Goal: Book appointment/travel/reservation

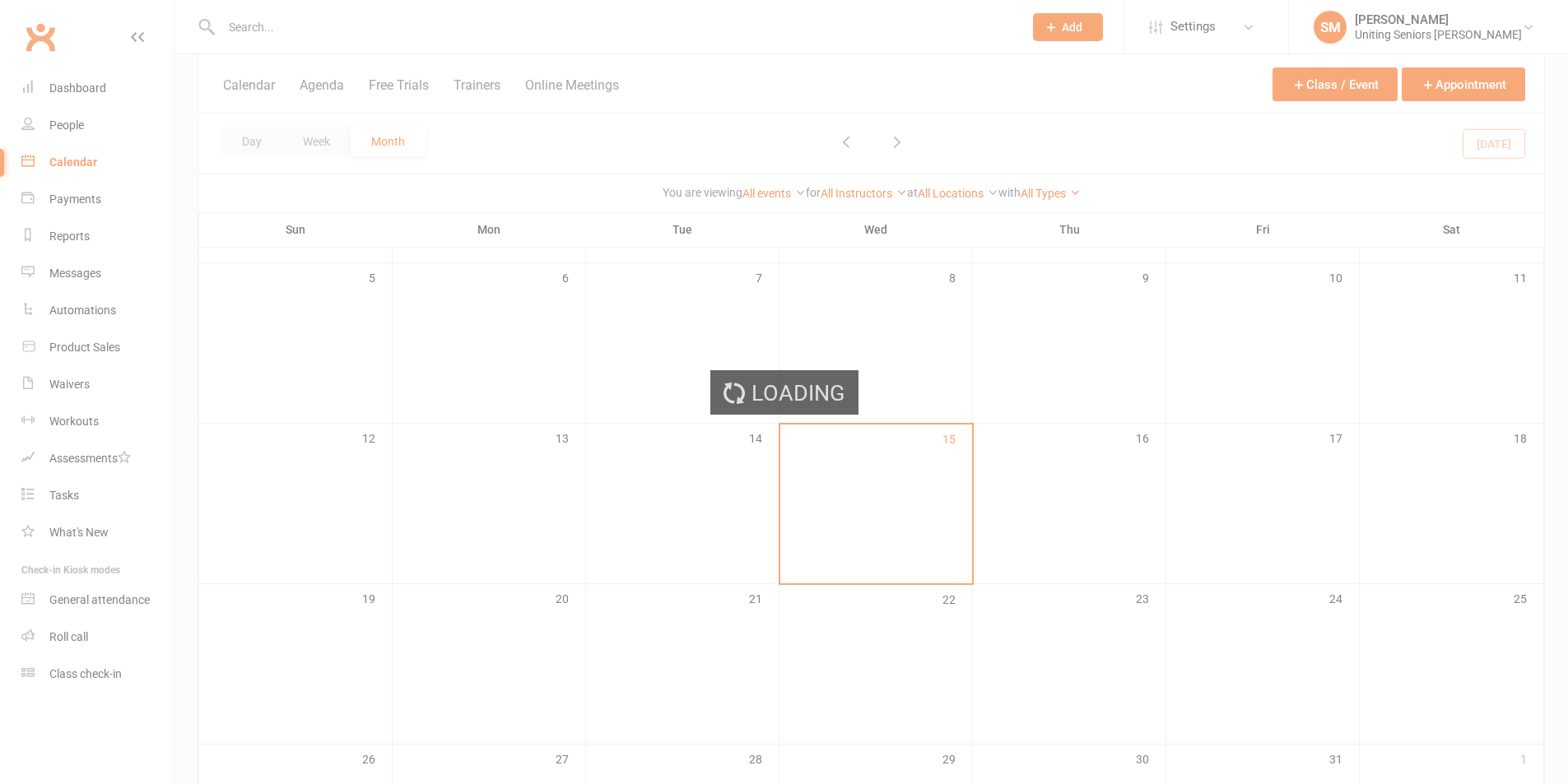
scroll to position [247, 0]
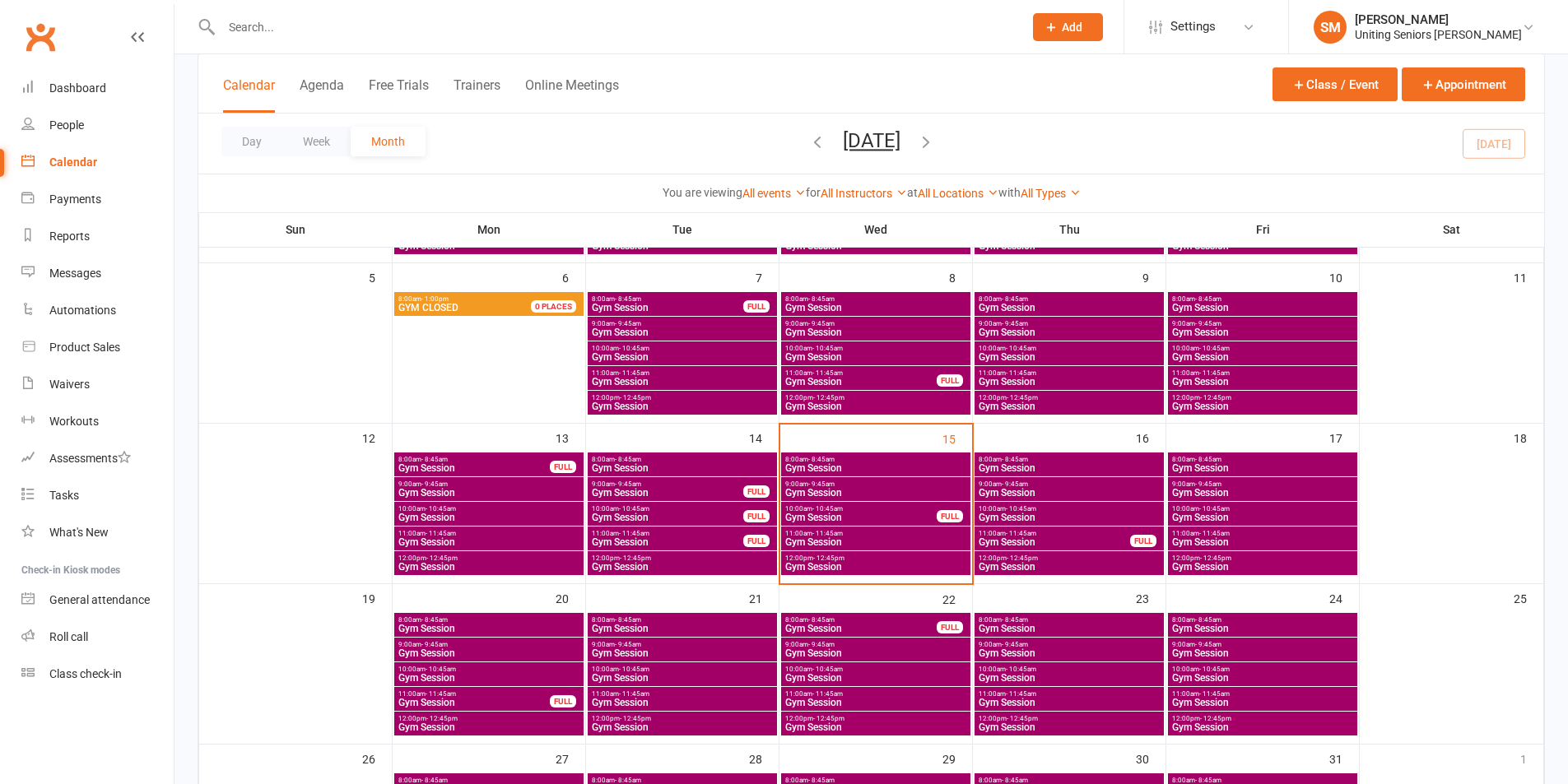
click at [1038, 460] on span "8:00am - 8:45am" at bounding box center [1070, 459] width 183 height 7
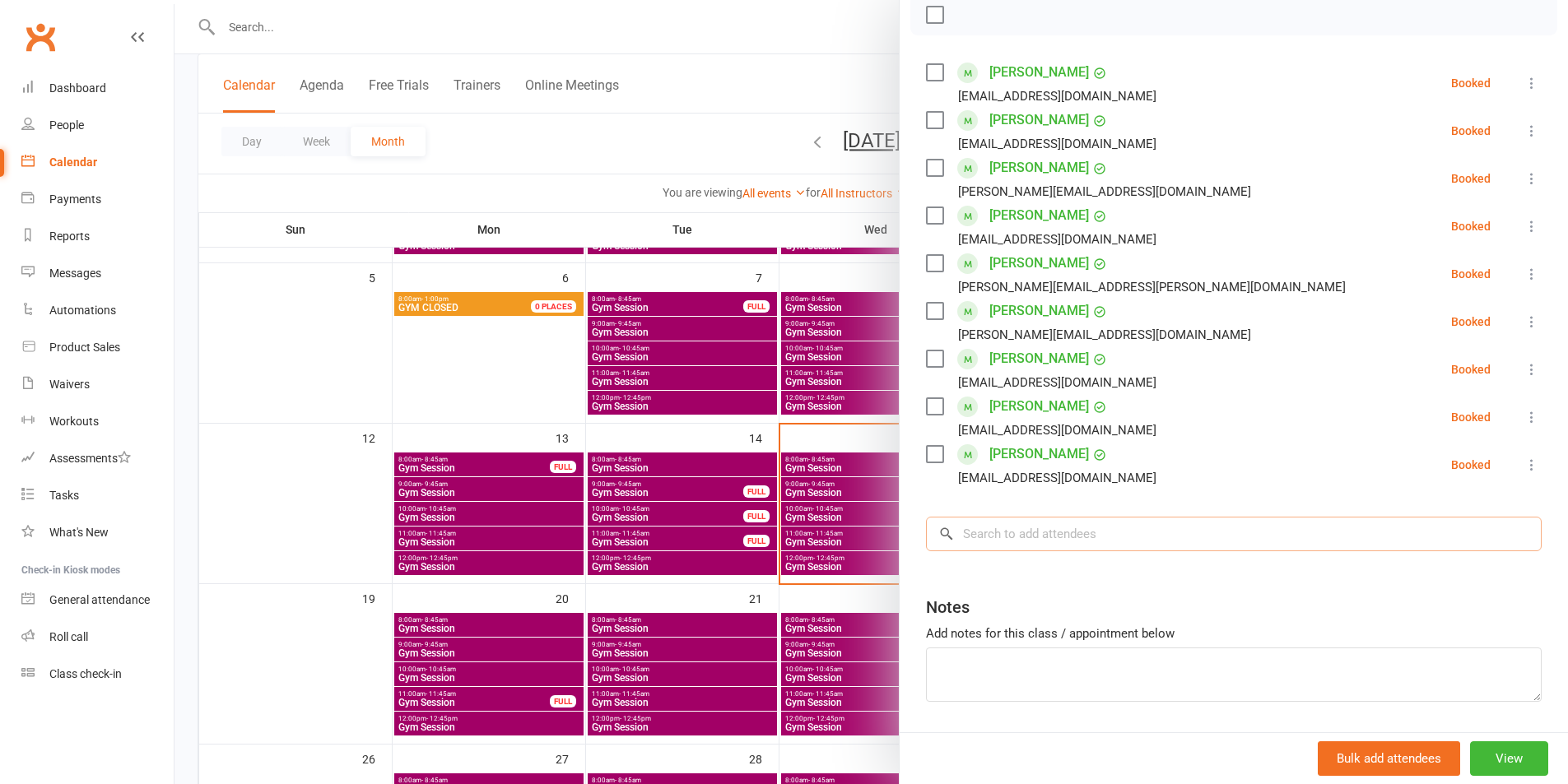
click at [1069, 526] on input "search" at bounding box center [1234, 534] width 616 height 35
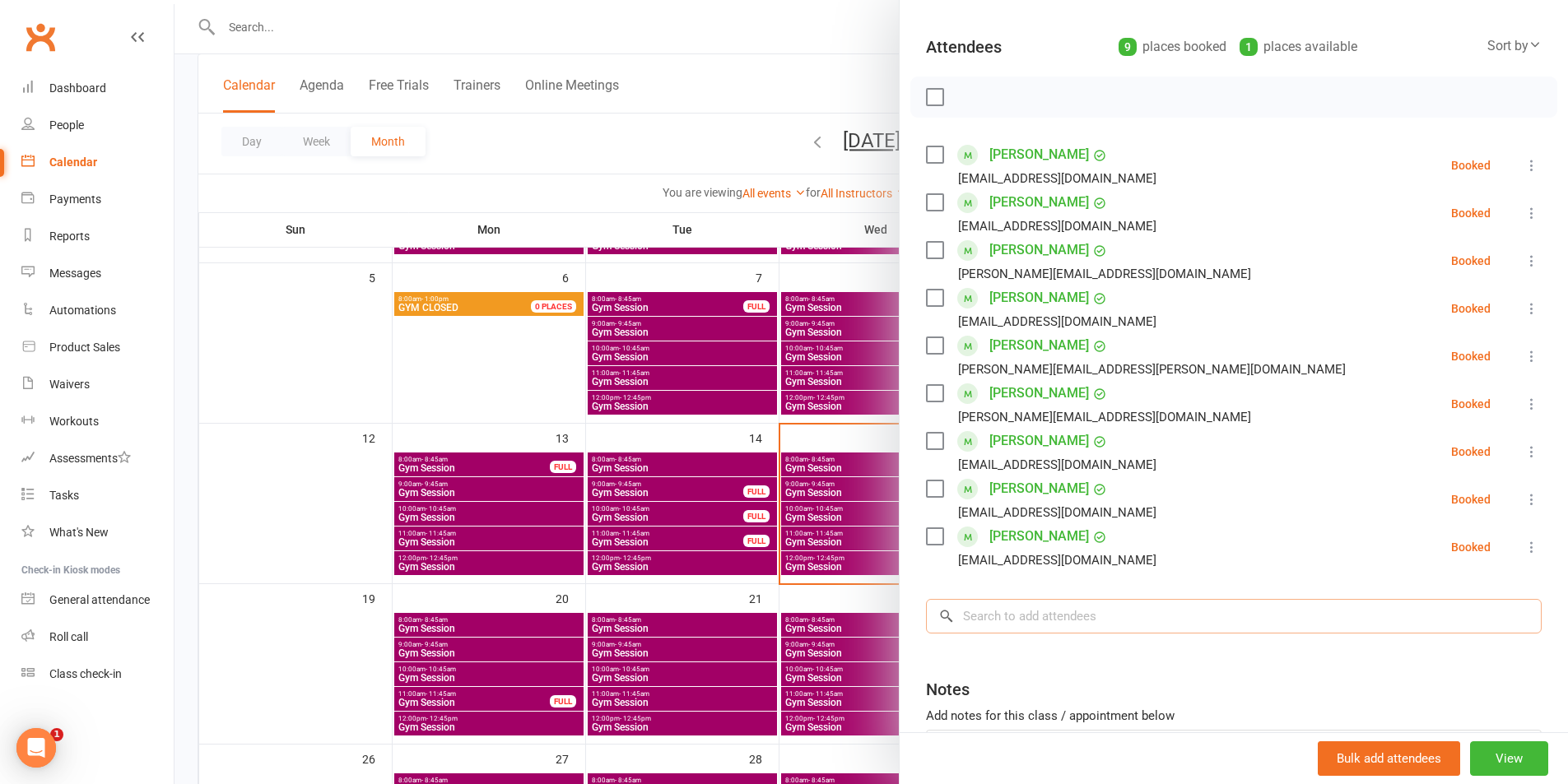
scroll to position [0, 0]
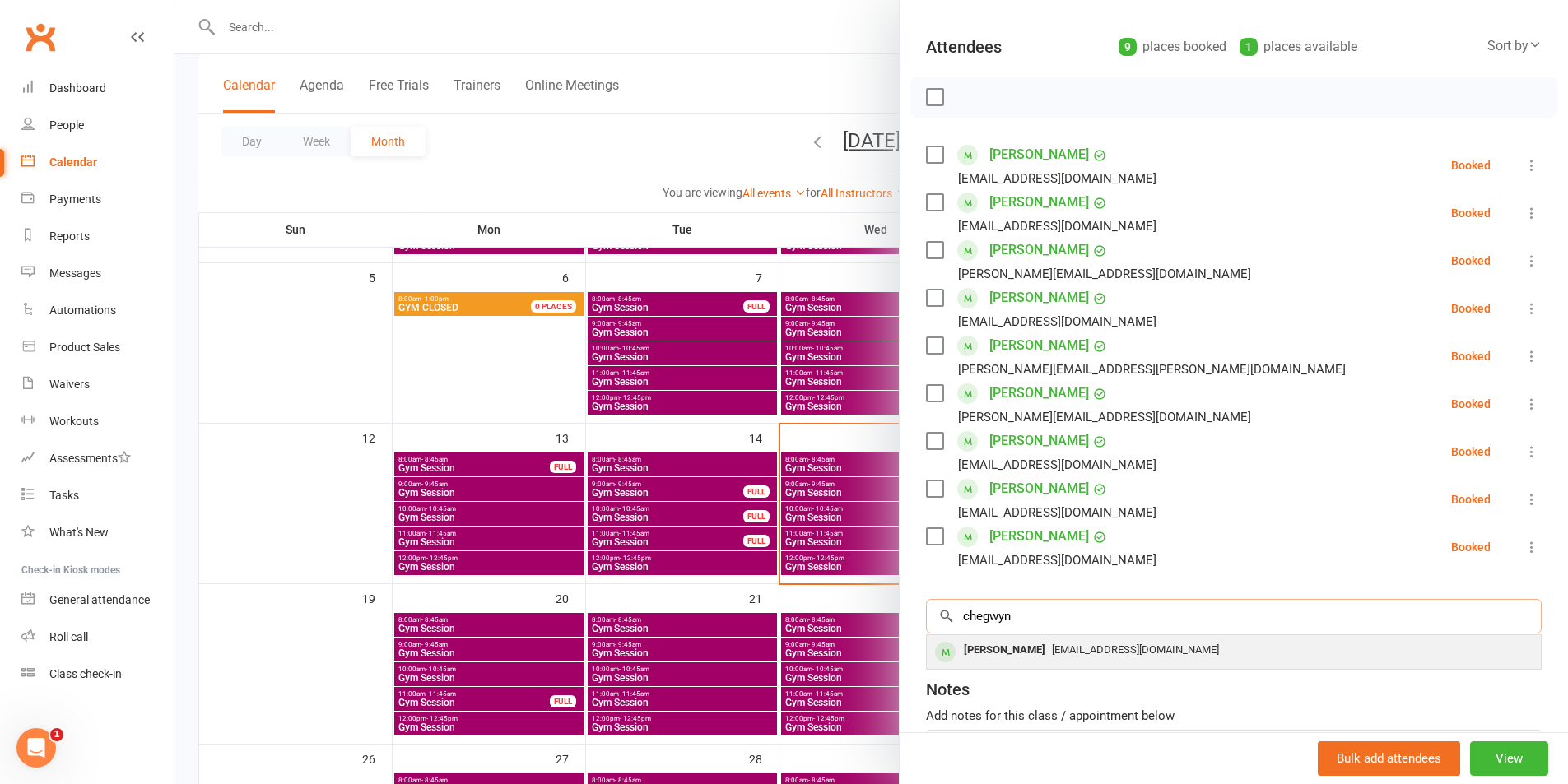
type input "chegwyn"
click at [1003, 643] on div "Faith Chegwyn" at bounding box center [1004, 650] width 94 height 24
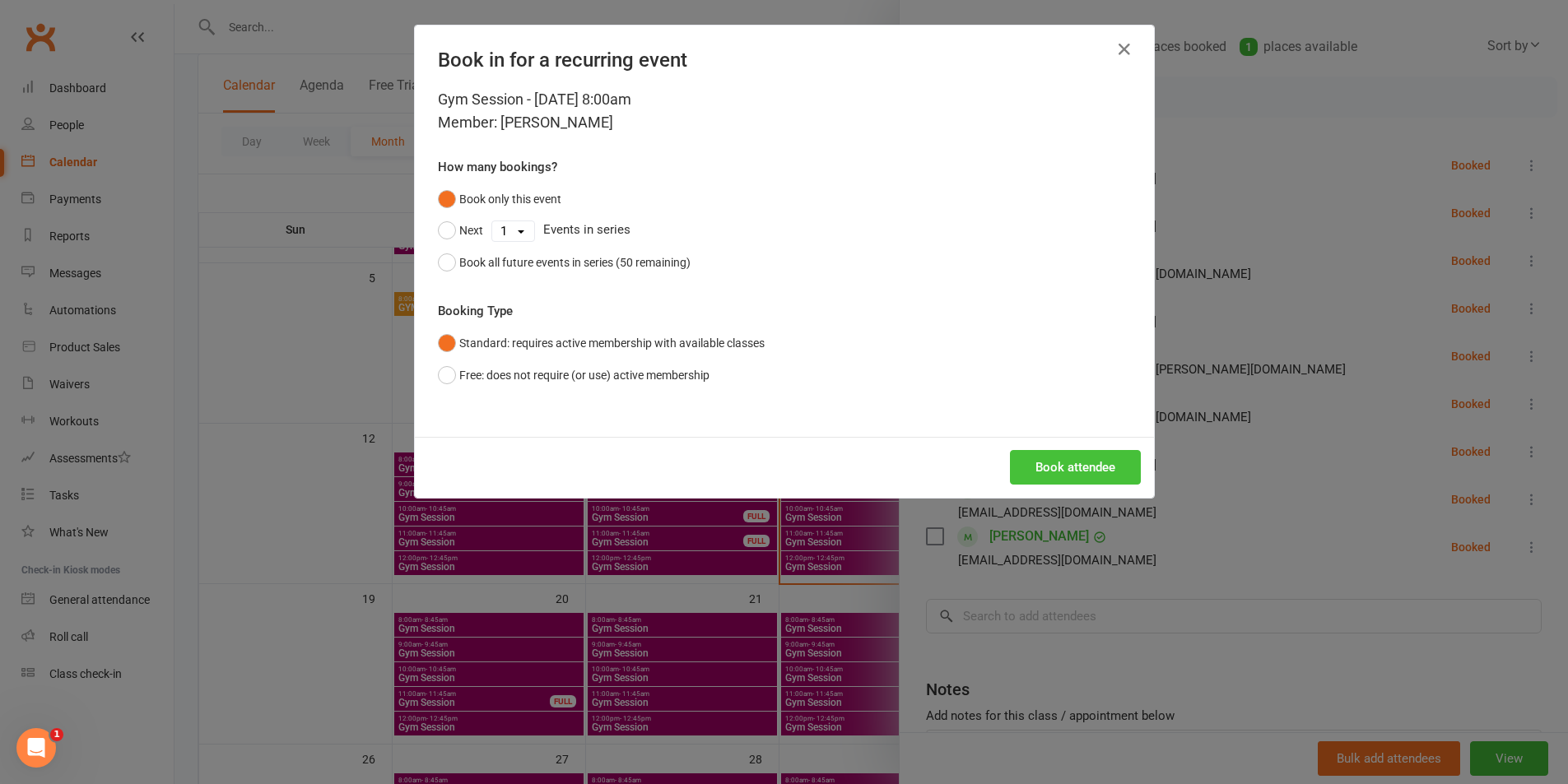
click at [1073, 484] on div "Book attendee" at bounding box center [784, 467] width 740 height 61
click at [1066, 471] on button "Book attendee" at bounding box center [1075, 467] width 131 height 35
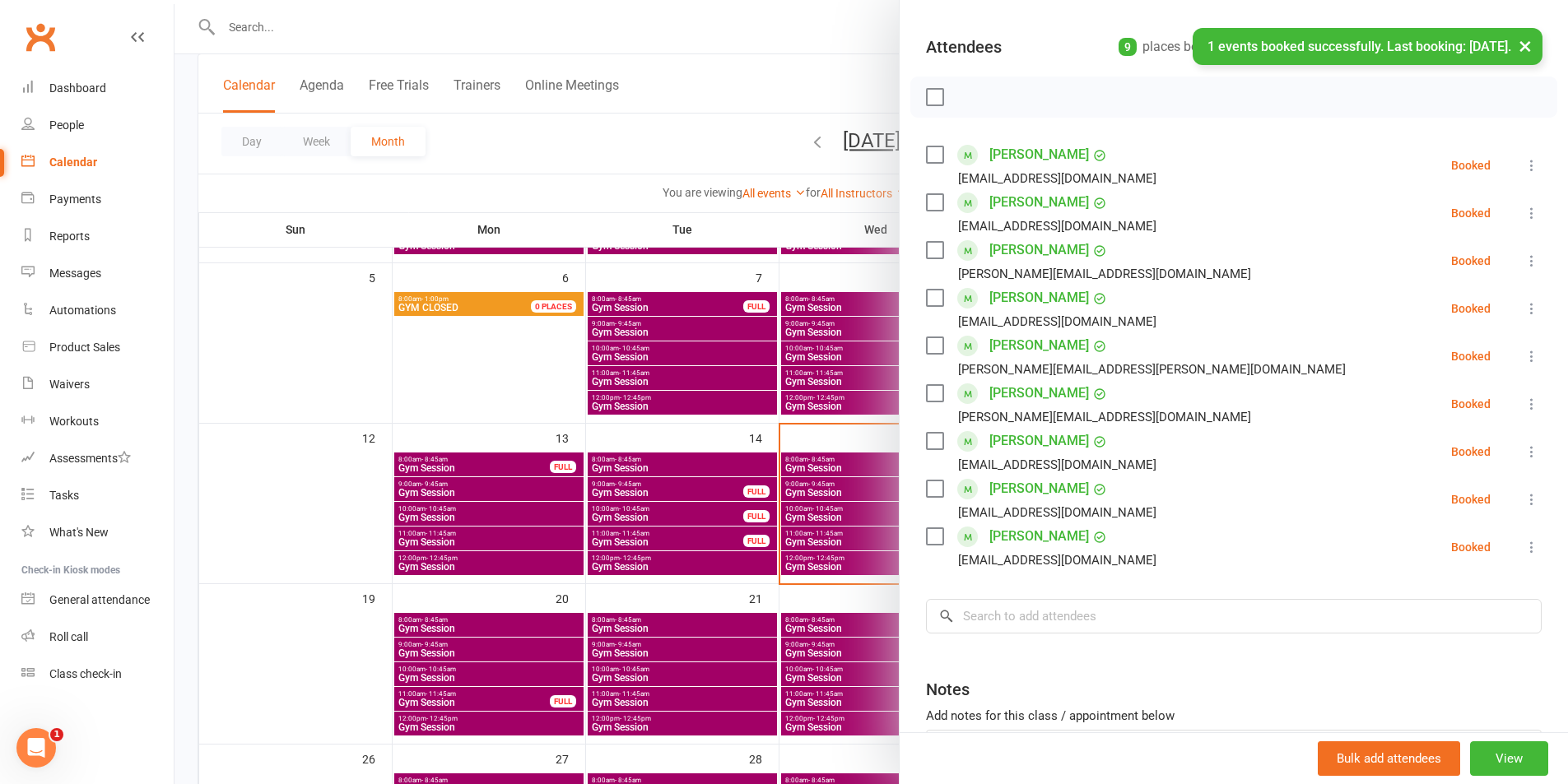
click at [830, 542] on div at bounding box center [871, 392] width 1394 height 784
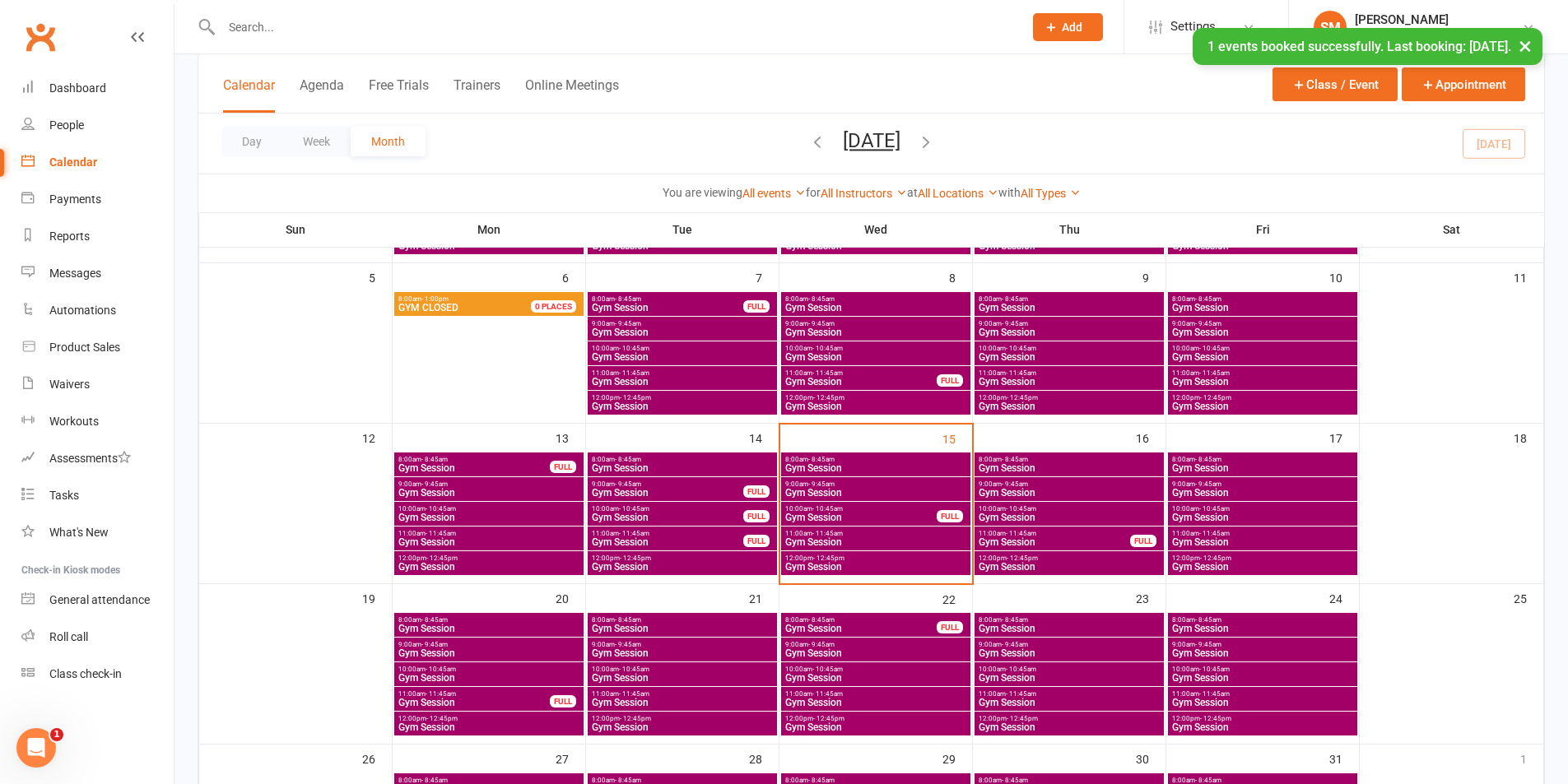
click at [821, 505] on span "- 10:45am" at bounding box center [828, 509] width 31 height 7
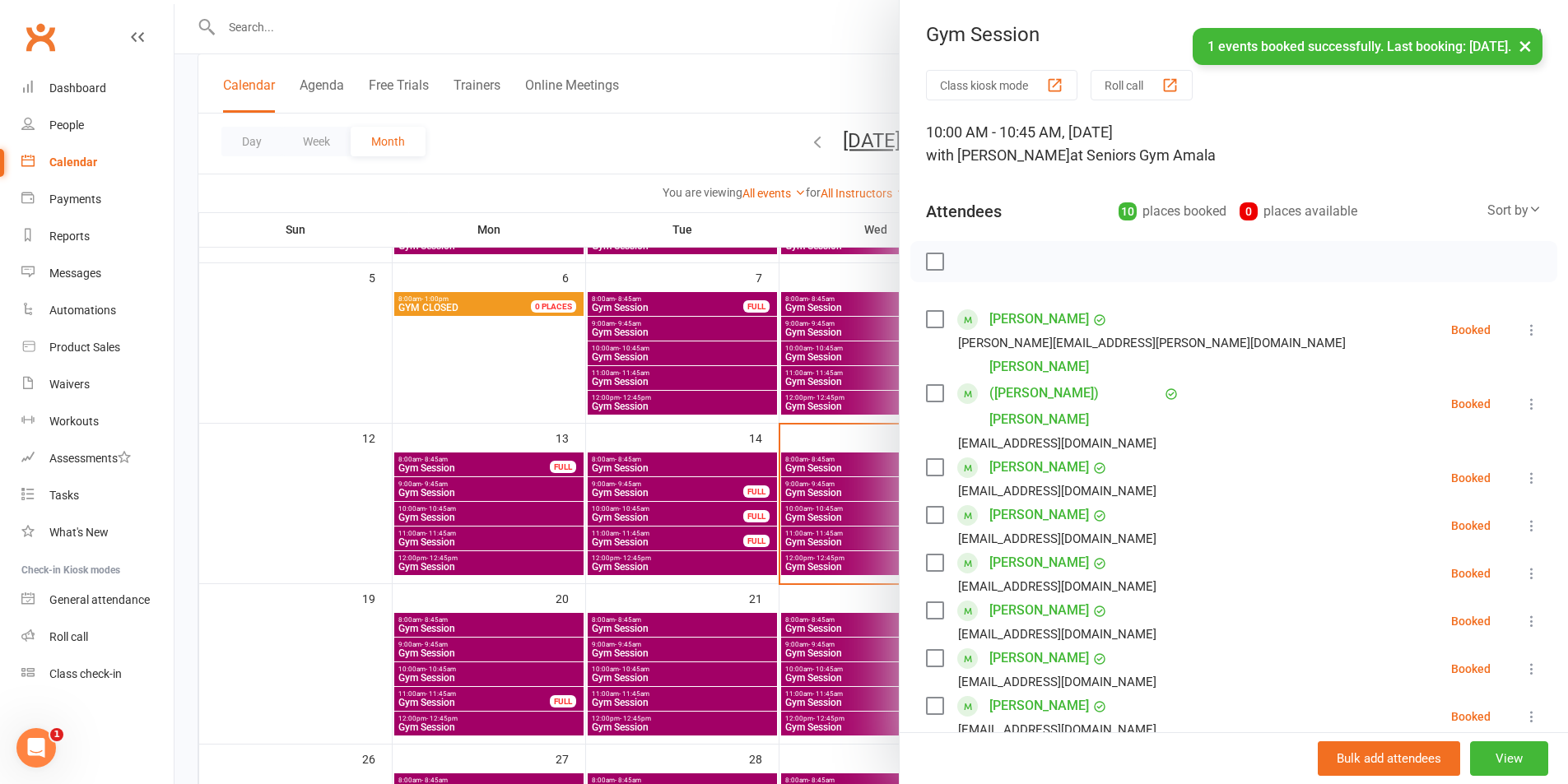
scroll to position [164, 0]
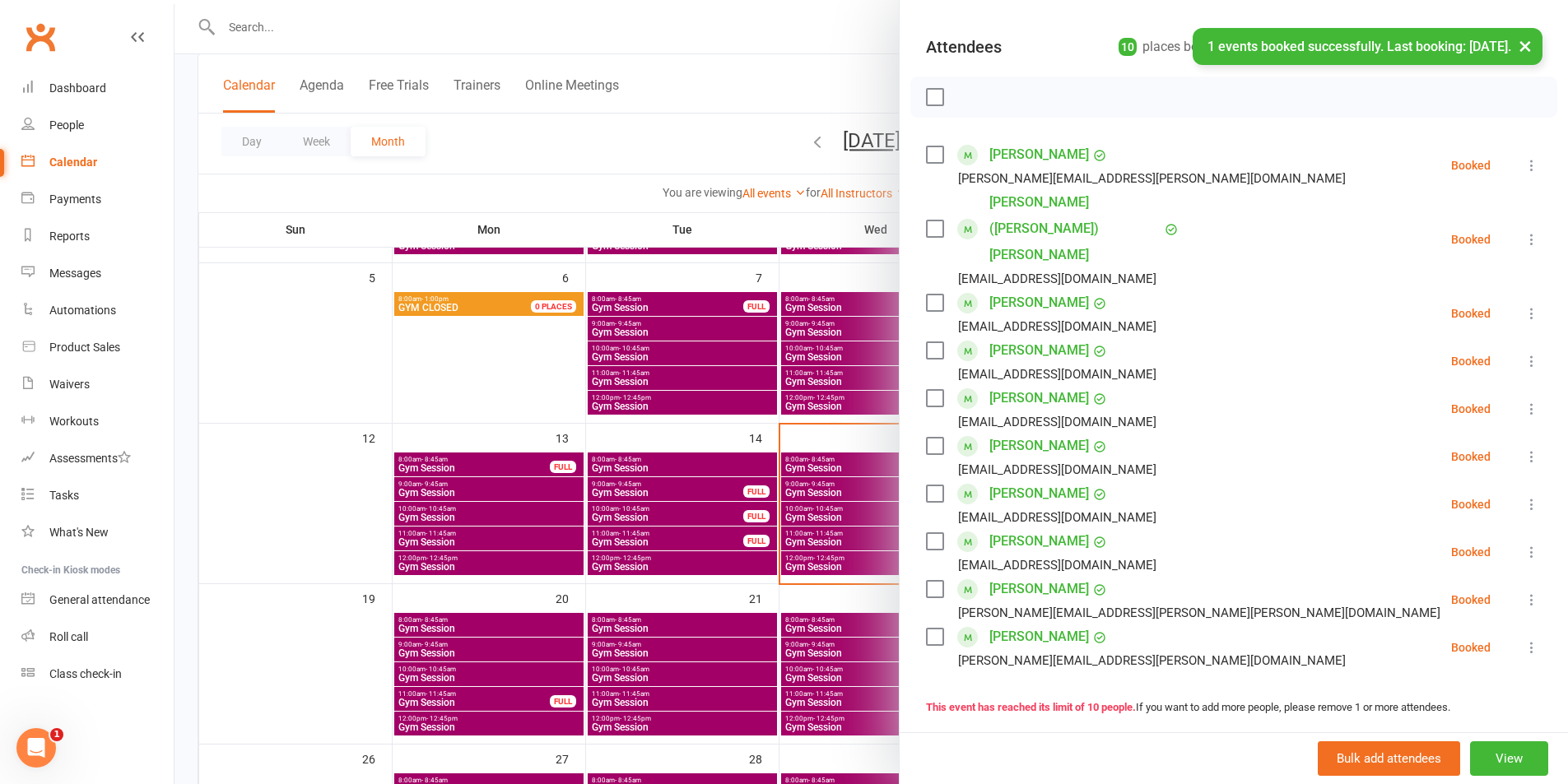
drag, startPoint x: 1512, startPoint y: 262, endPoint x: 1481, endPoint y: 281, distance: 36.4
click at [1524, 305] on icon at bounding box center [1532, 313] width 16 height 16
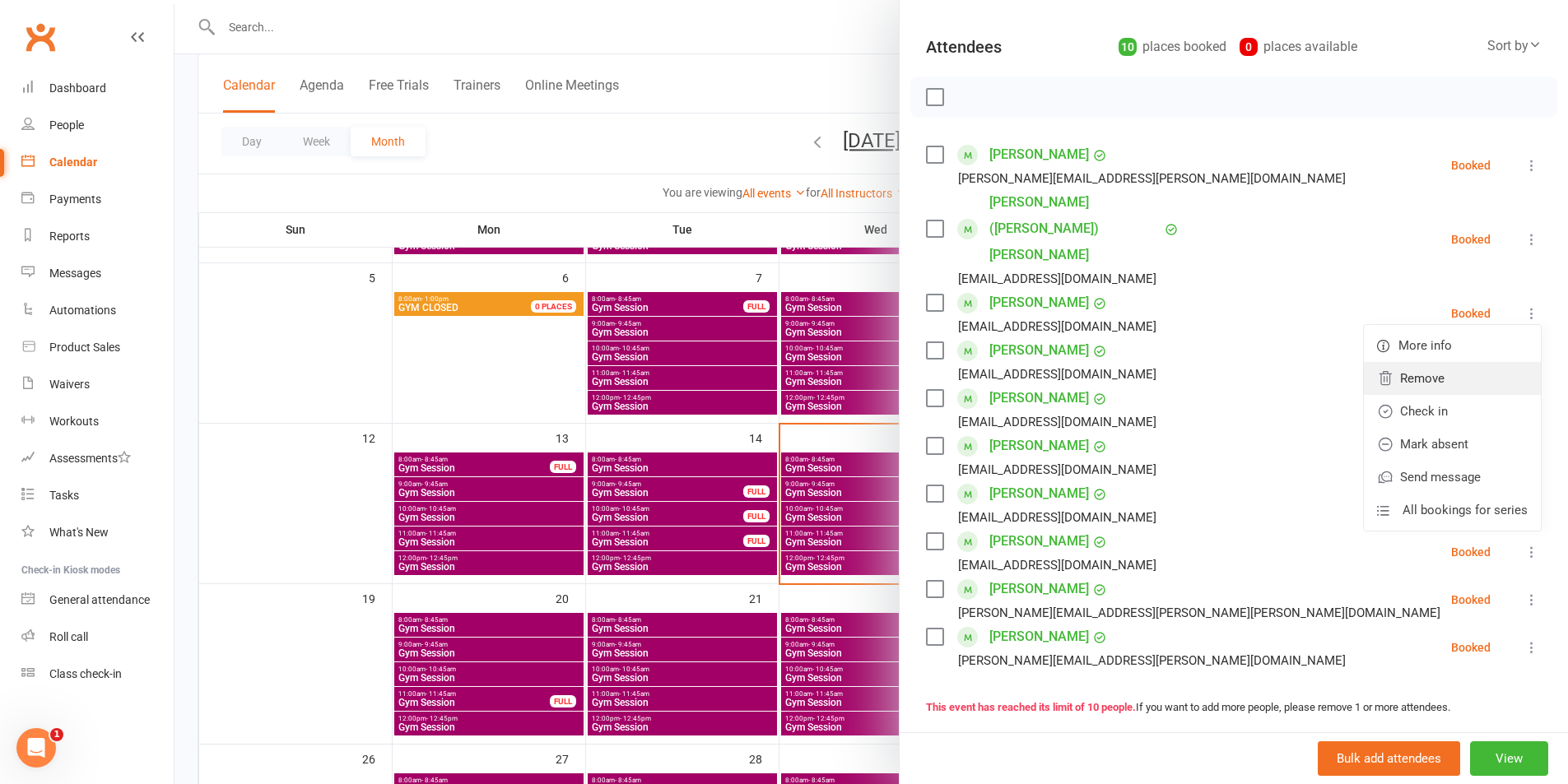
click at [1435, 362] on link "Remove" at bounding box center [1452, 379] width 177 height 33
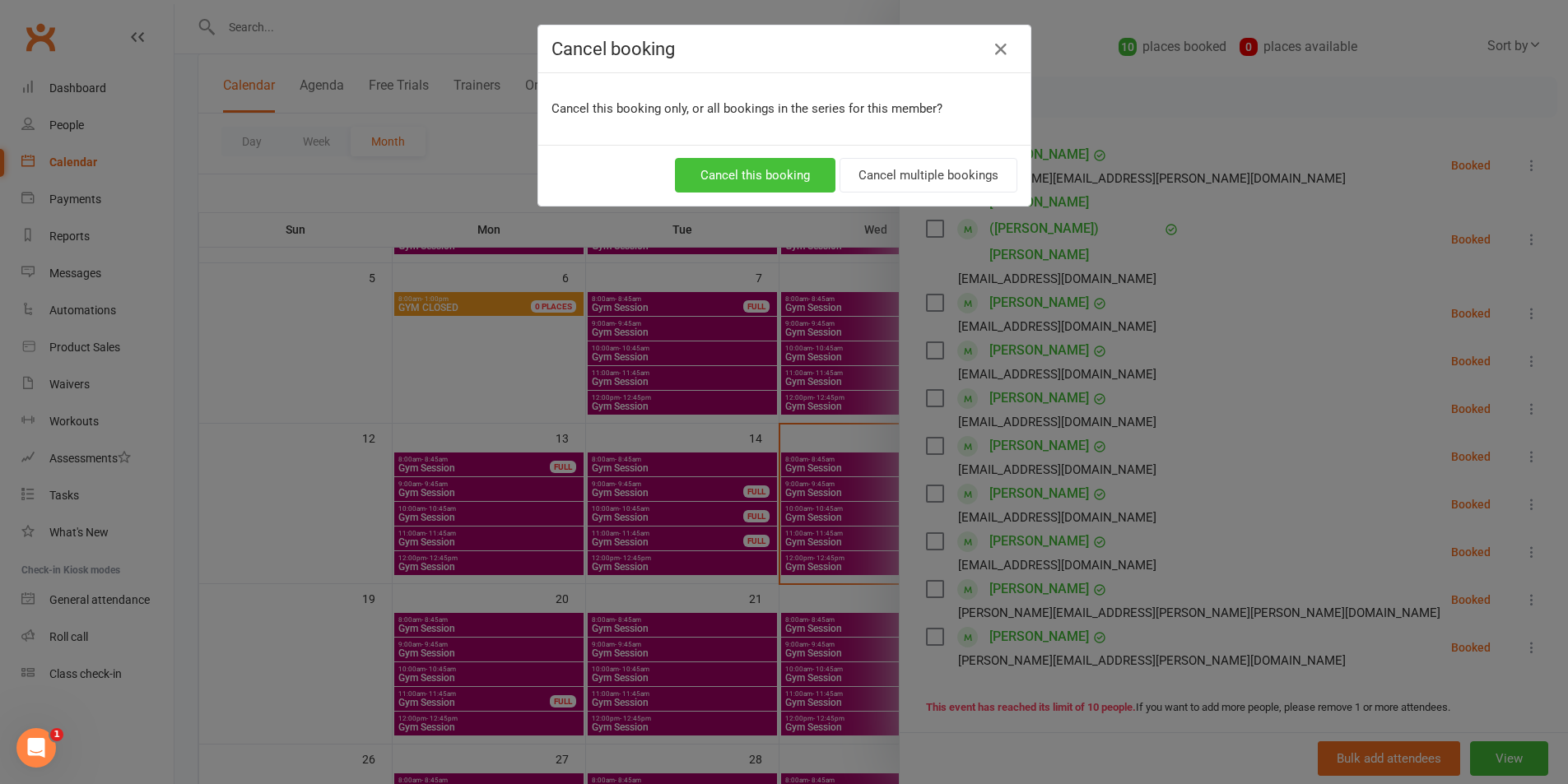
drag, startPoint x: 814, startPoint y: 173, endPoint x: 811, endPoint y: 184, distance: 11.4
click at [812, 173] on button "Cancel this booking" at bounding box center [755, 175] width 161 height 35
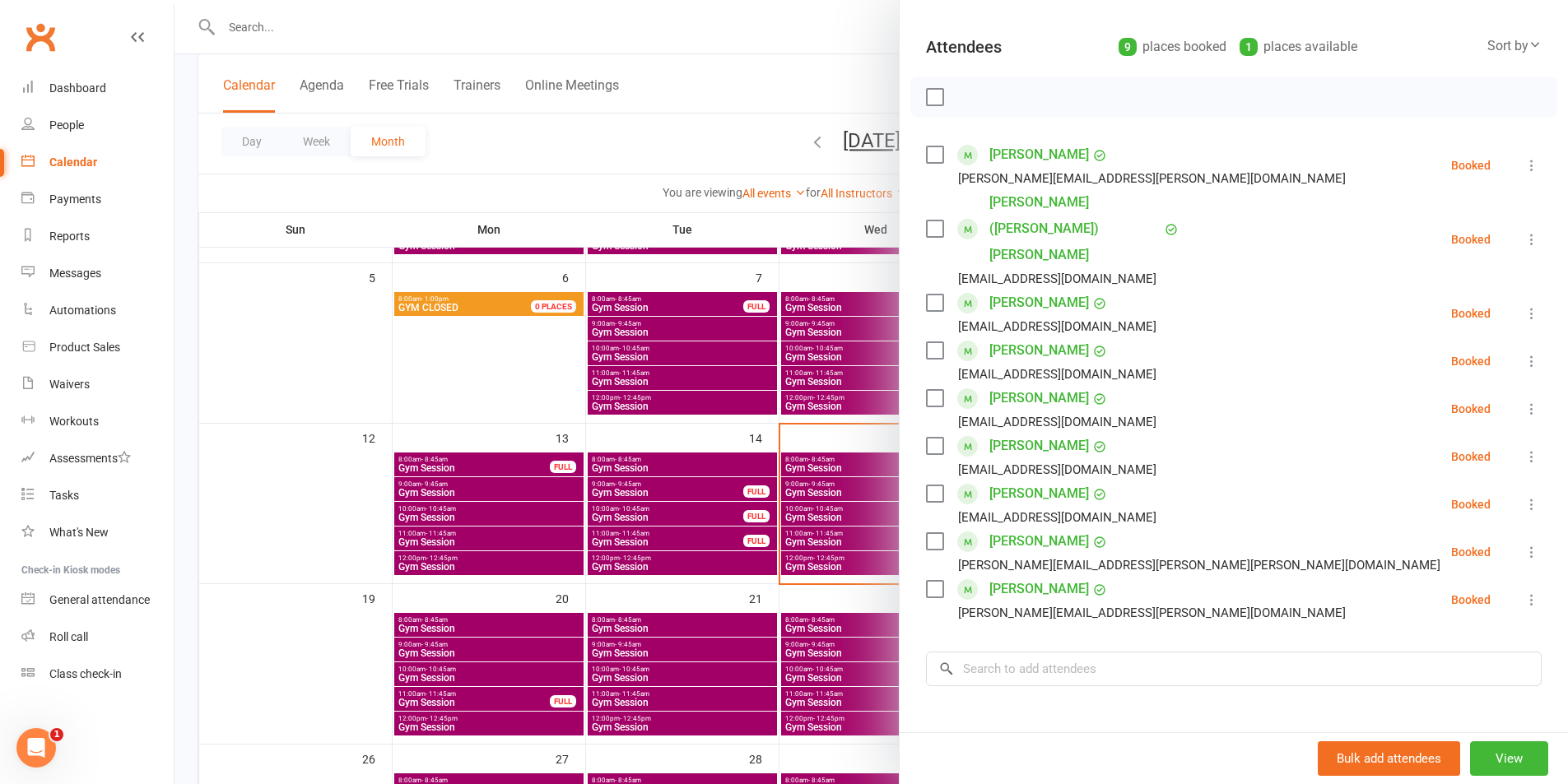
click at [827, 447] on div at bounding box center [871, 392] width 1394 height 784
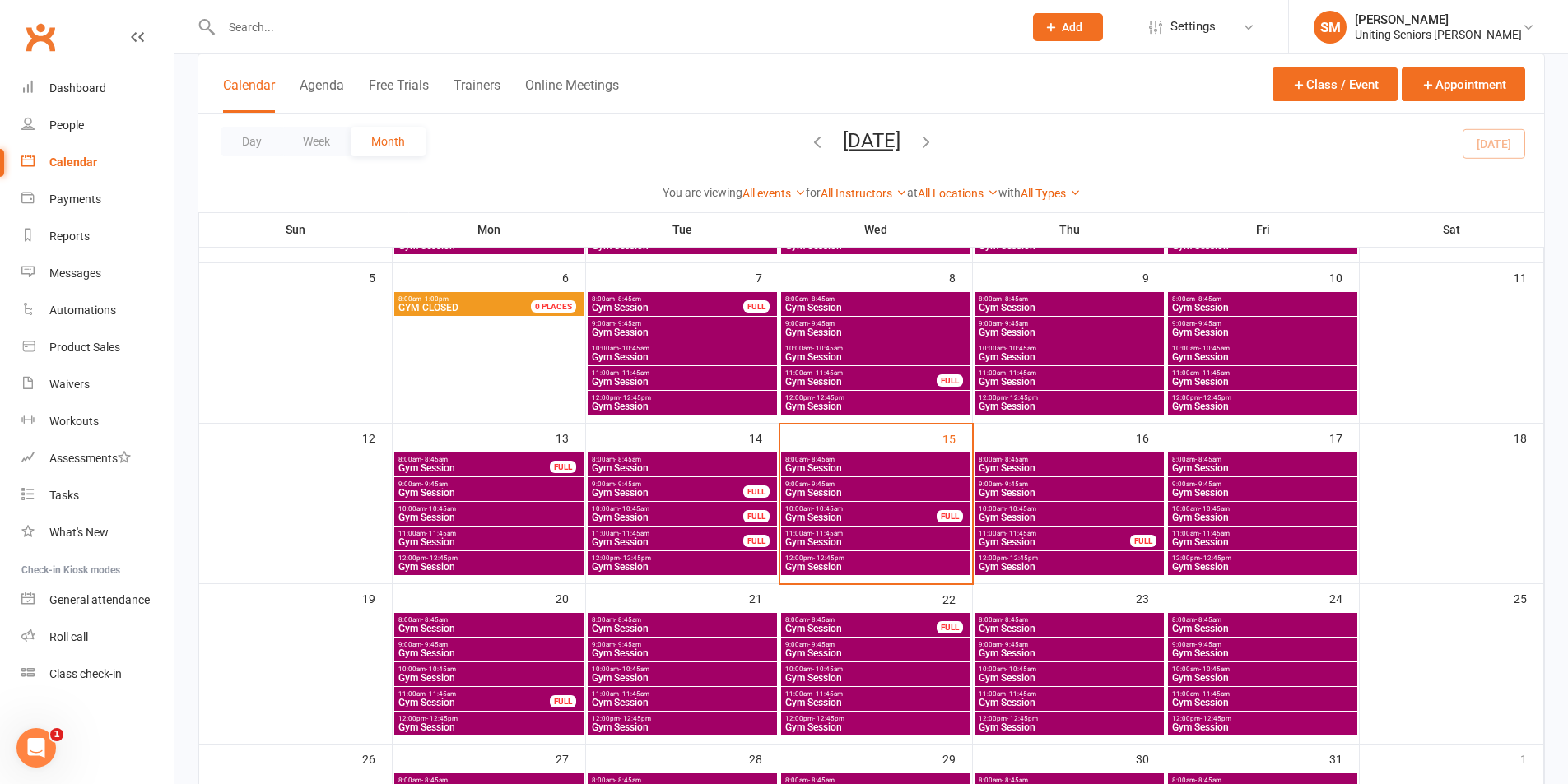
click at [851, 483] on span "9:00am - 9:45am" at bounding box center [876, 484] width 183 height 7
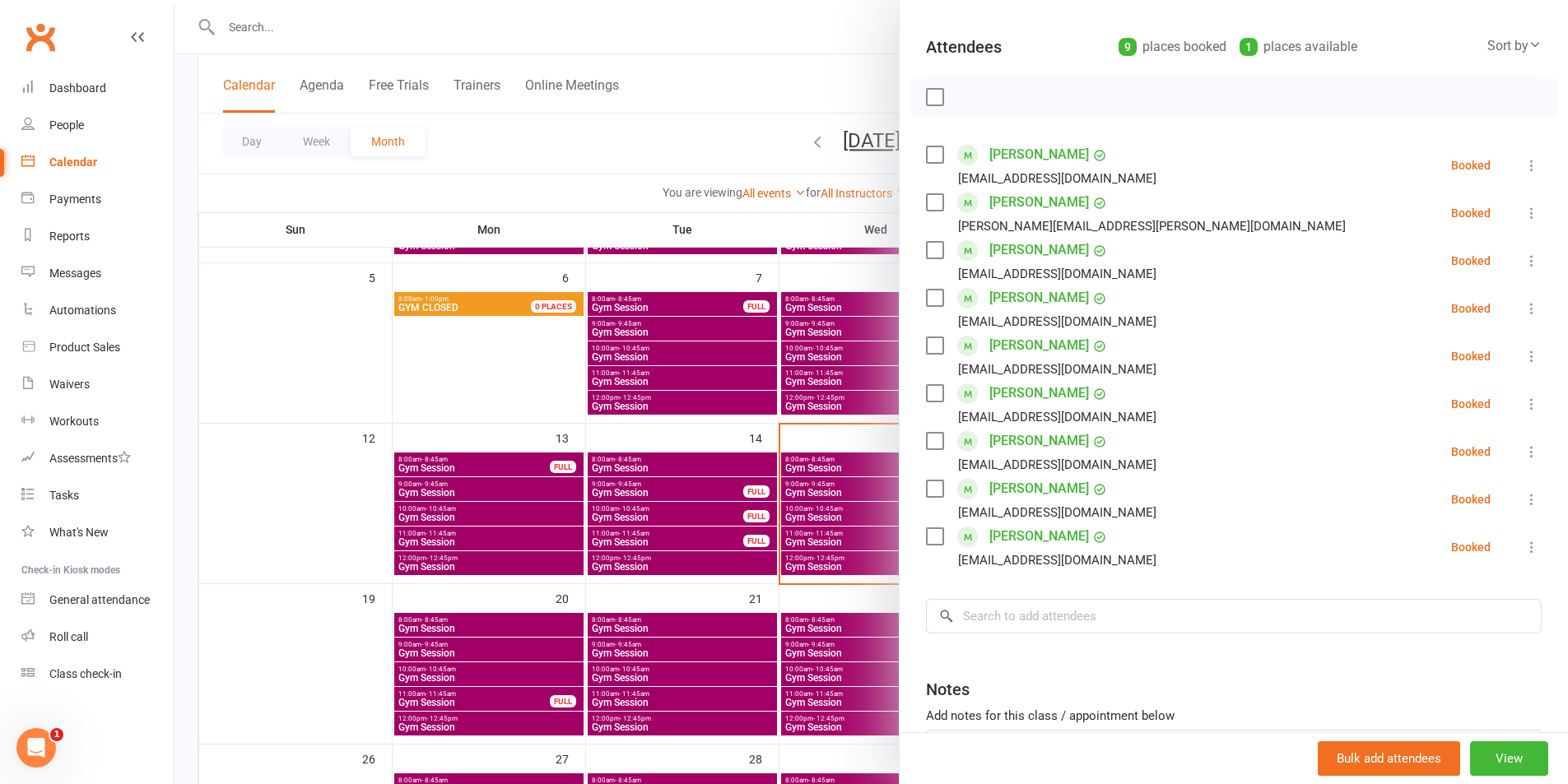
click at [1524, 360] on icon at bounding box center [1532, 356] width 16 height 16
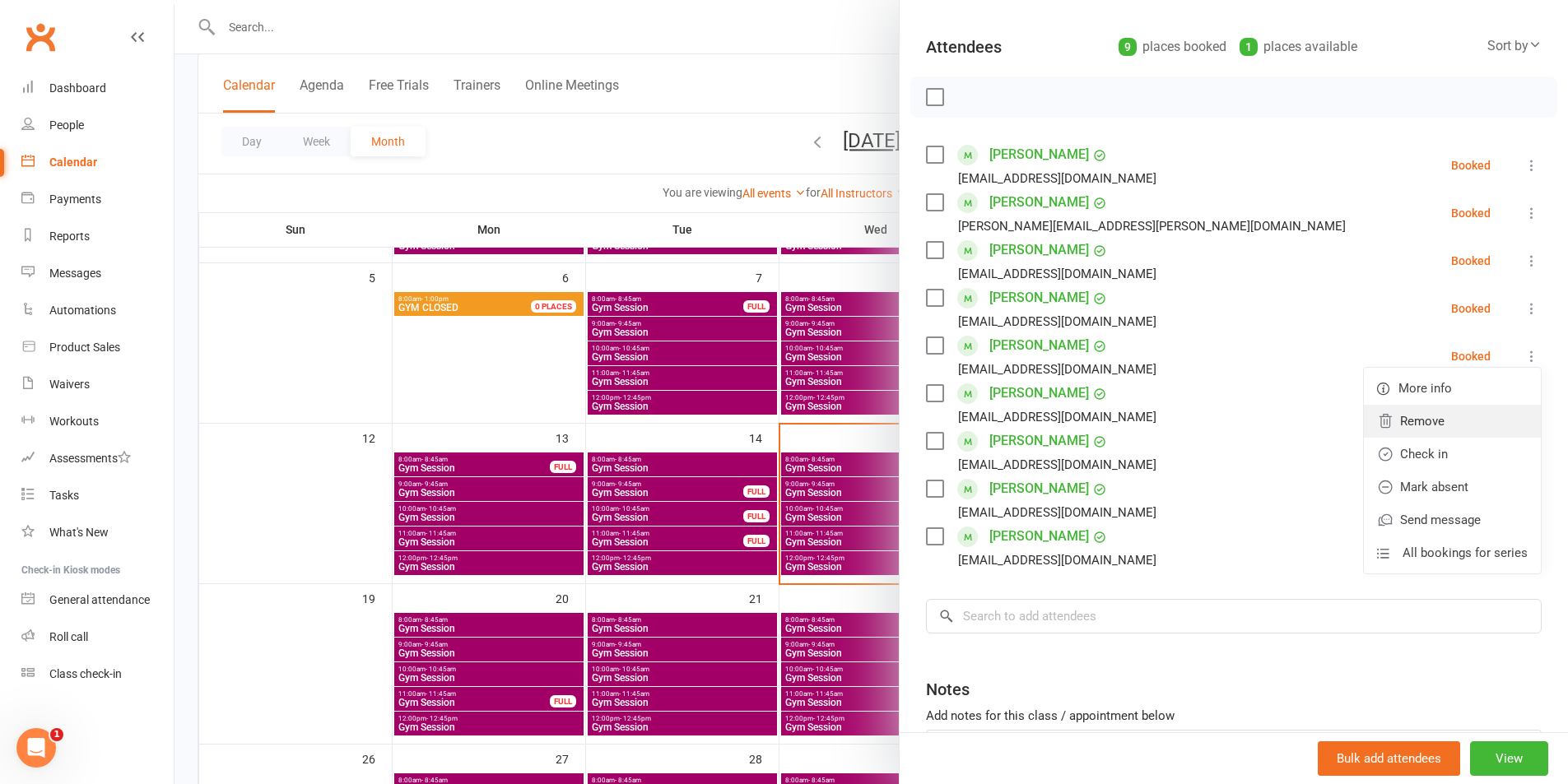
click at [1392, 428] on link "Remove" at bounding box center [1452, 421] width 177 height 33
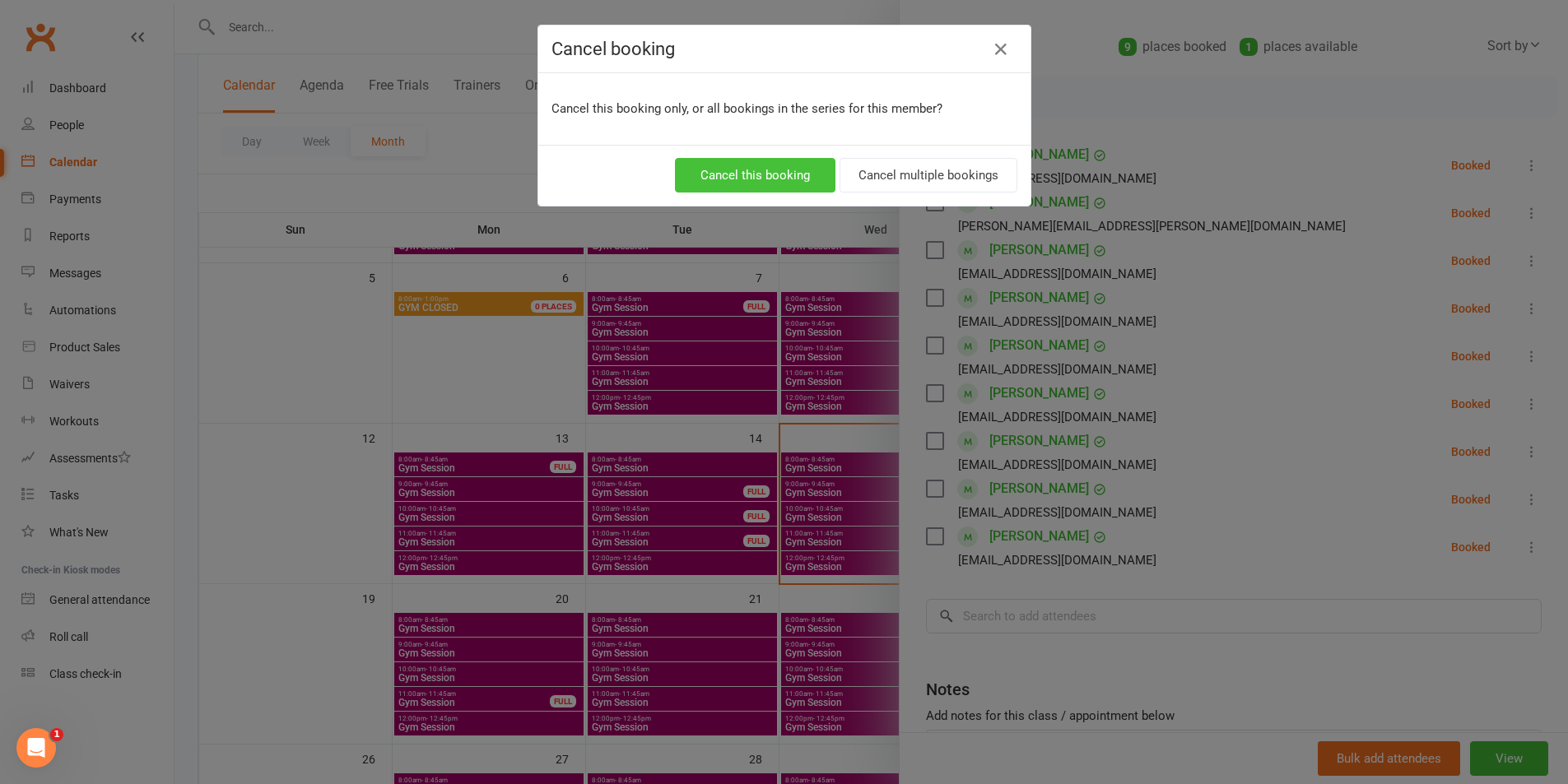
click at [722, 169] on button "Cancel this booking" at bounding box center [755, 175] width 161 height 35
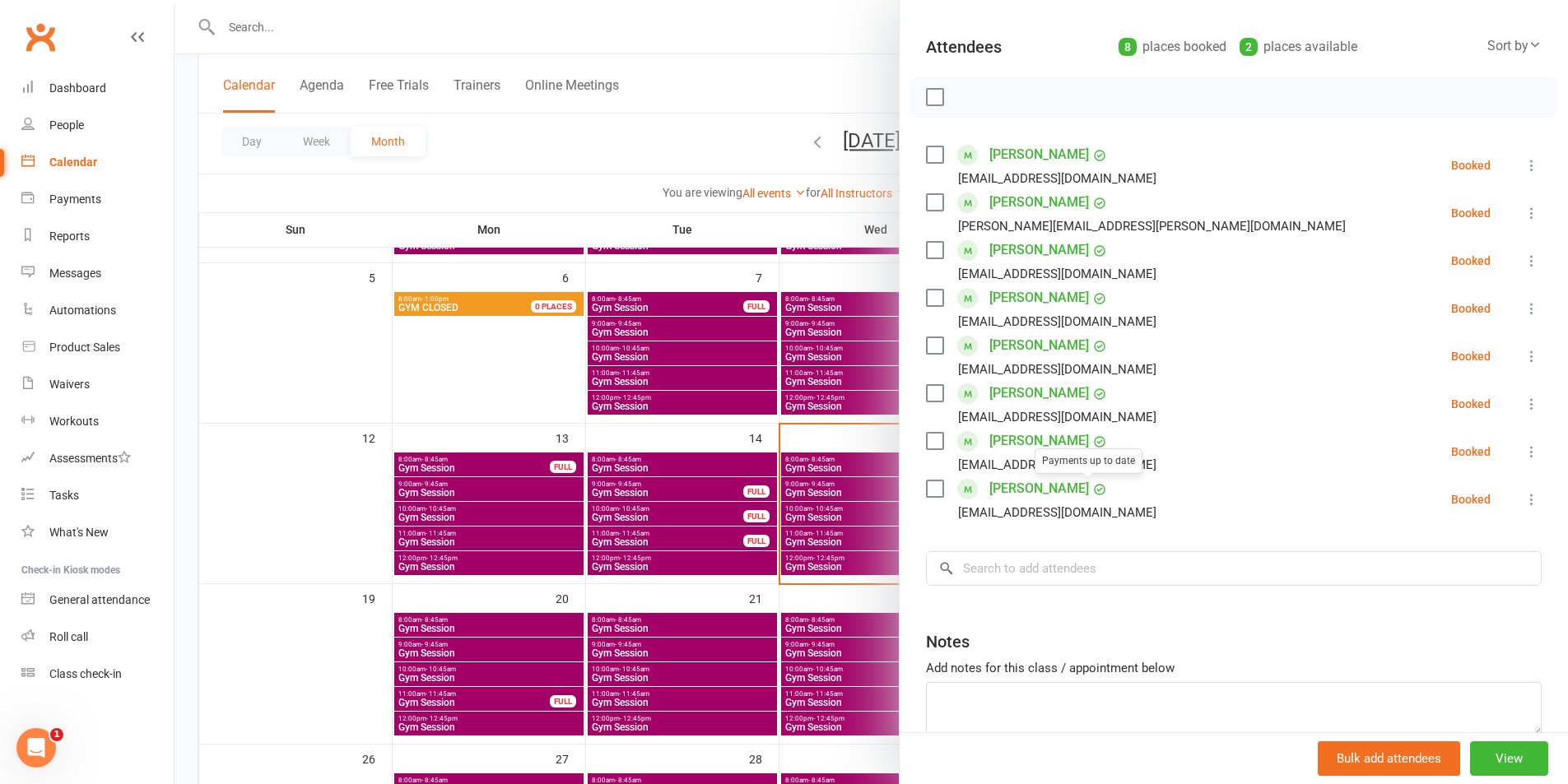
drag, startPoint x: 753, startPoint y: 492, endPoint x: 772, endPoint y: 491, distance: 19.0
click at [754, 487] on div at bounding box center [871, 392] width 1394 height 784
